Goal: Navigation & Orientation: Go to known website

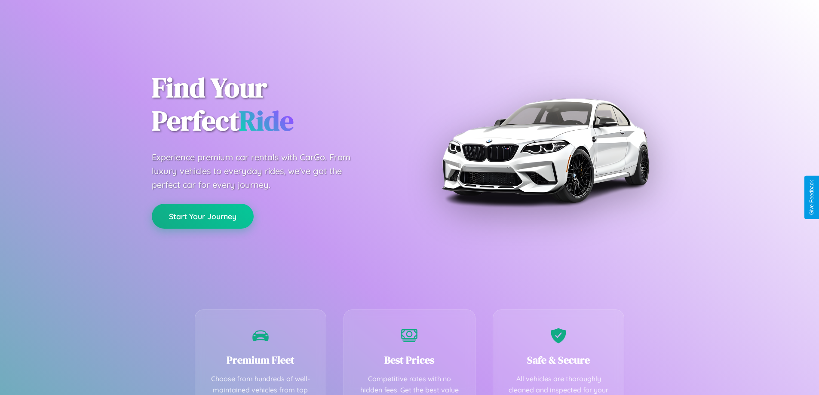
click at [203, 216] on button "Start Your Journey" at bounding box center [203, 216] width 102 height 25
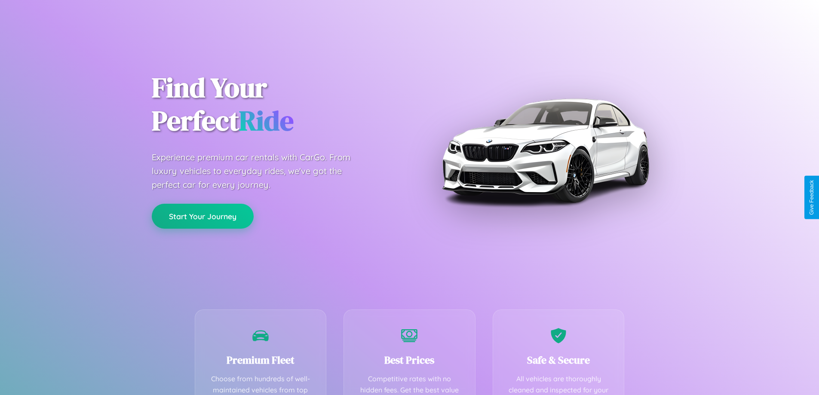
click at [203, 216] on button "Start Your Journey" at bounding box center [203, 216] width 102 height 25
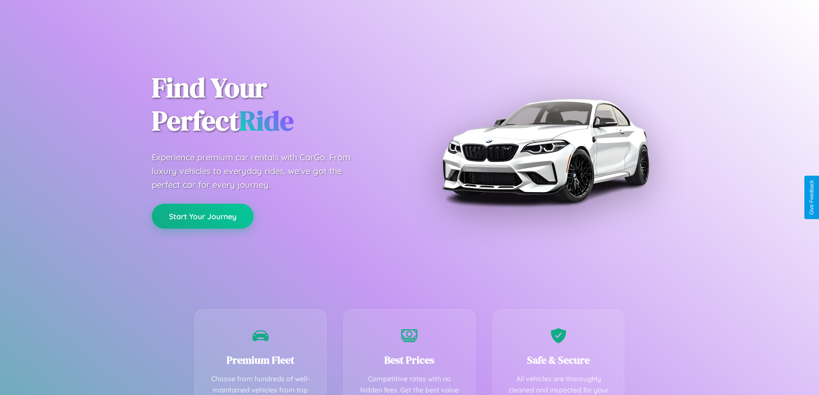
click at [203, 216] on button "Start Your Journey" at bounding box center [203, 216] width 102 height 25
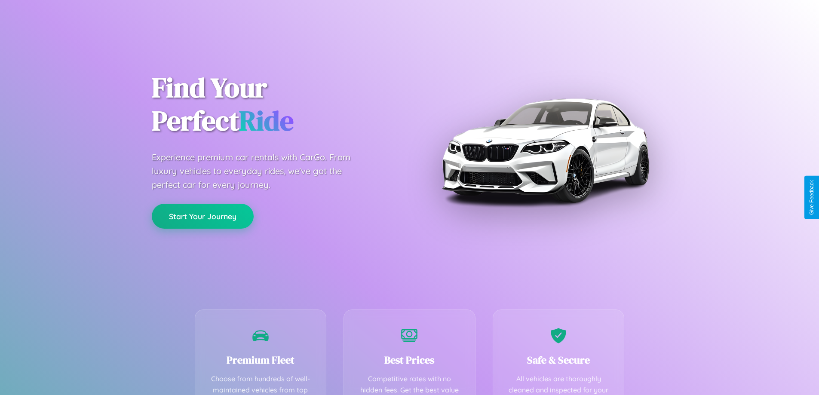
click at [203, 216] on button "Start Your Journey" at bounding box center [203, 216] width 102 height 25
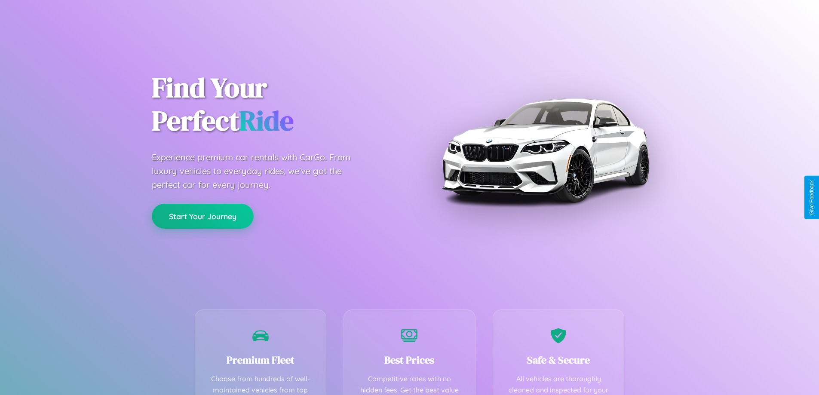
click at [203, 216] on button "Start Your Journey" at bounding box center [203, 216] width 102 height 25
